Goal: Task Accomplishment & Management: Manage account settings

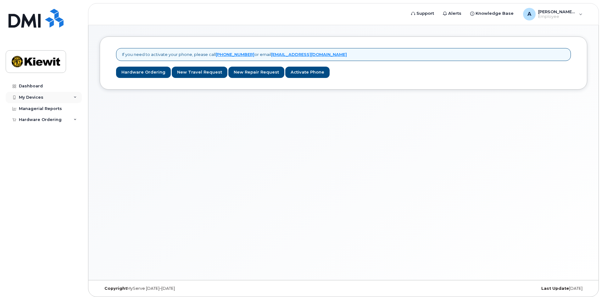
drag, startPoint x: 0, startPoint y: 0, endPoint x: 53, endPoint y: 97, distance: 110.7
click at [53, 97] on div "My Devices" at bounding box center [44, 97] width 76 height 11
click at [57, 109] on link "Add Device" at bounding box center [49, 109] width 65 height 12
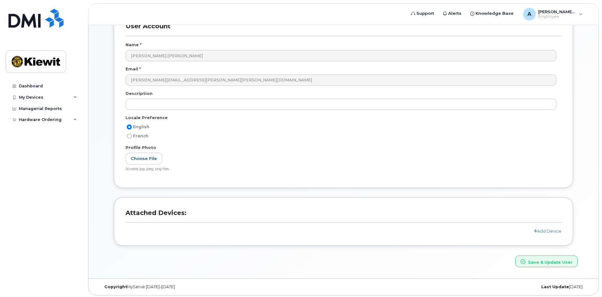
scroll to position [49, 0]
click at [548, 229] on link "Add Device" at bounding box center [547, 229] width 28 height 5
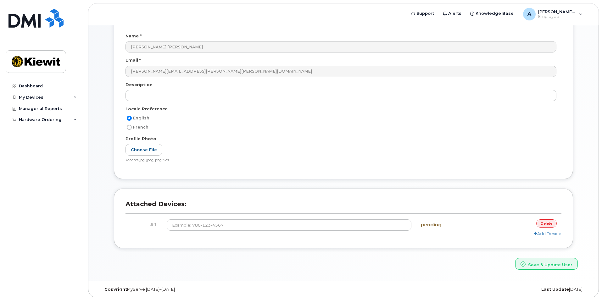
scroll to position [60, 0]
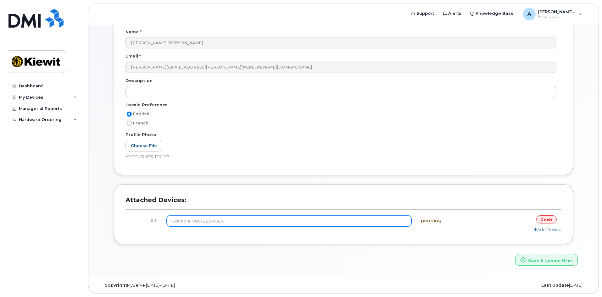
click at [360, 219] on input at bounding box center [289, 220] width 245 height 11
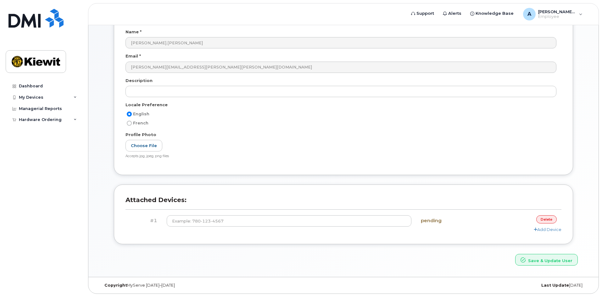
click at [551, 219] on link "delete" at bounding box center [546, 219] width 20 height 8
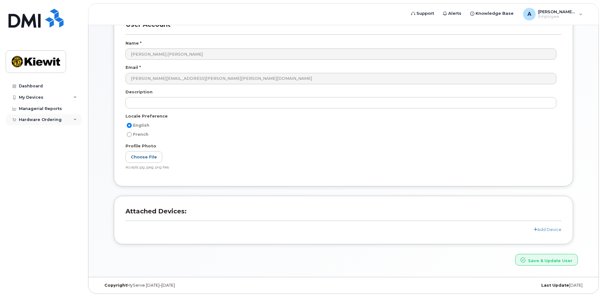
click at [75, 120] on icon at bounding box center [75, 119] width 3 height 3
click at [46, 88] on link "Dashboard" at bounding box center [44, 85] width 76 height 11
